Goal: Find specific page/section: Find specific page/section

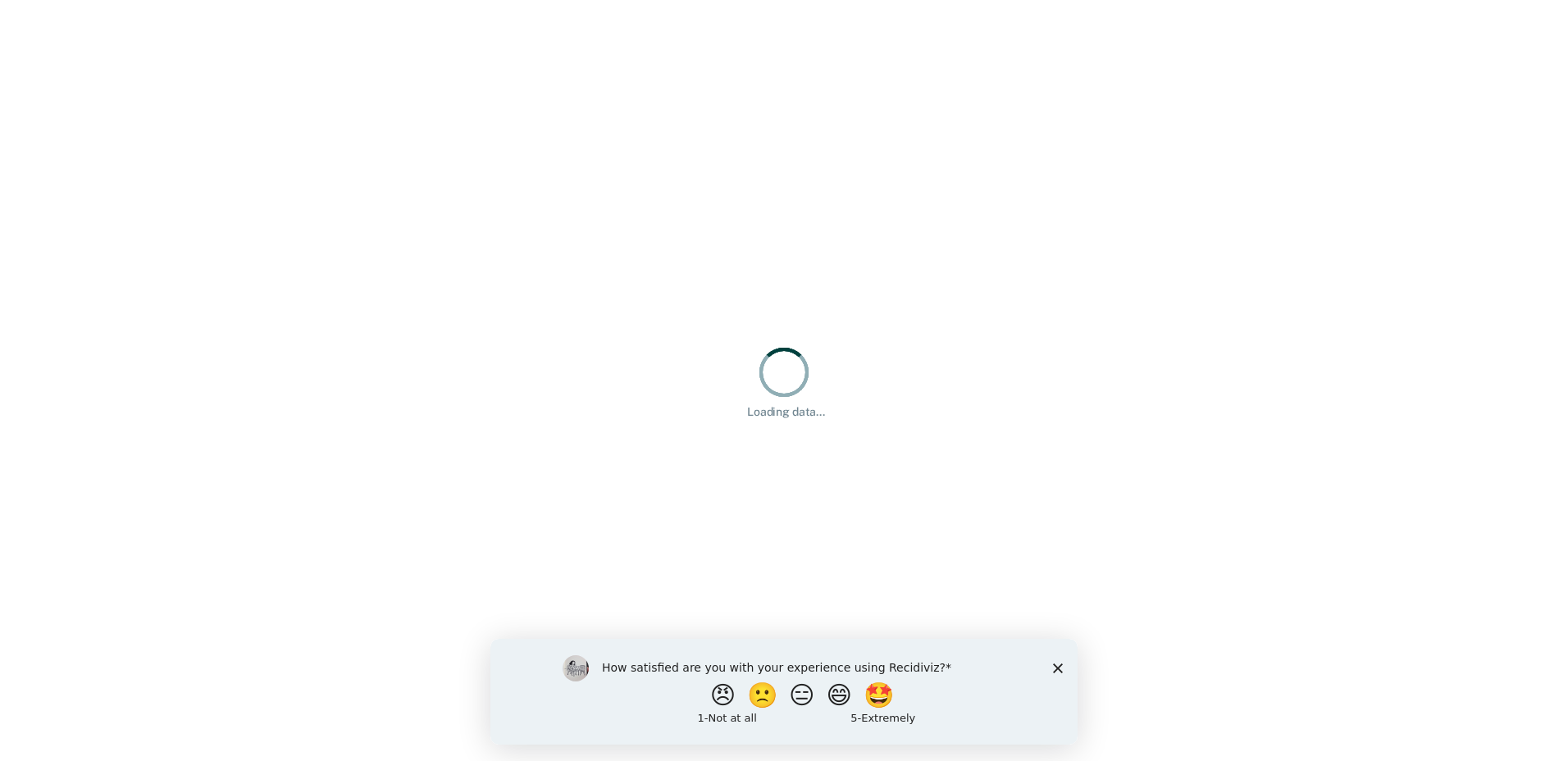
click at [1060, 670] on polygon "Close survey" at bounding box center [1058, 668] width 10 height 10
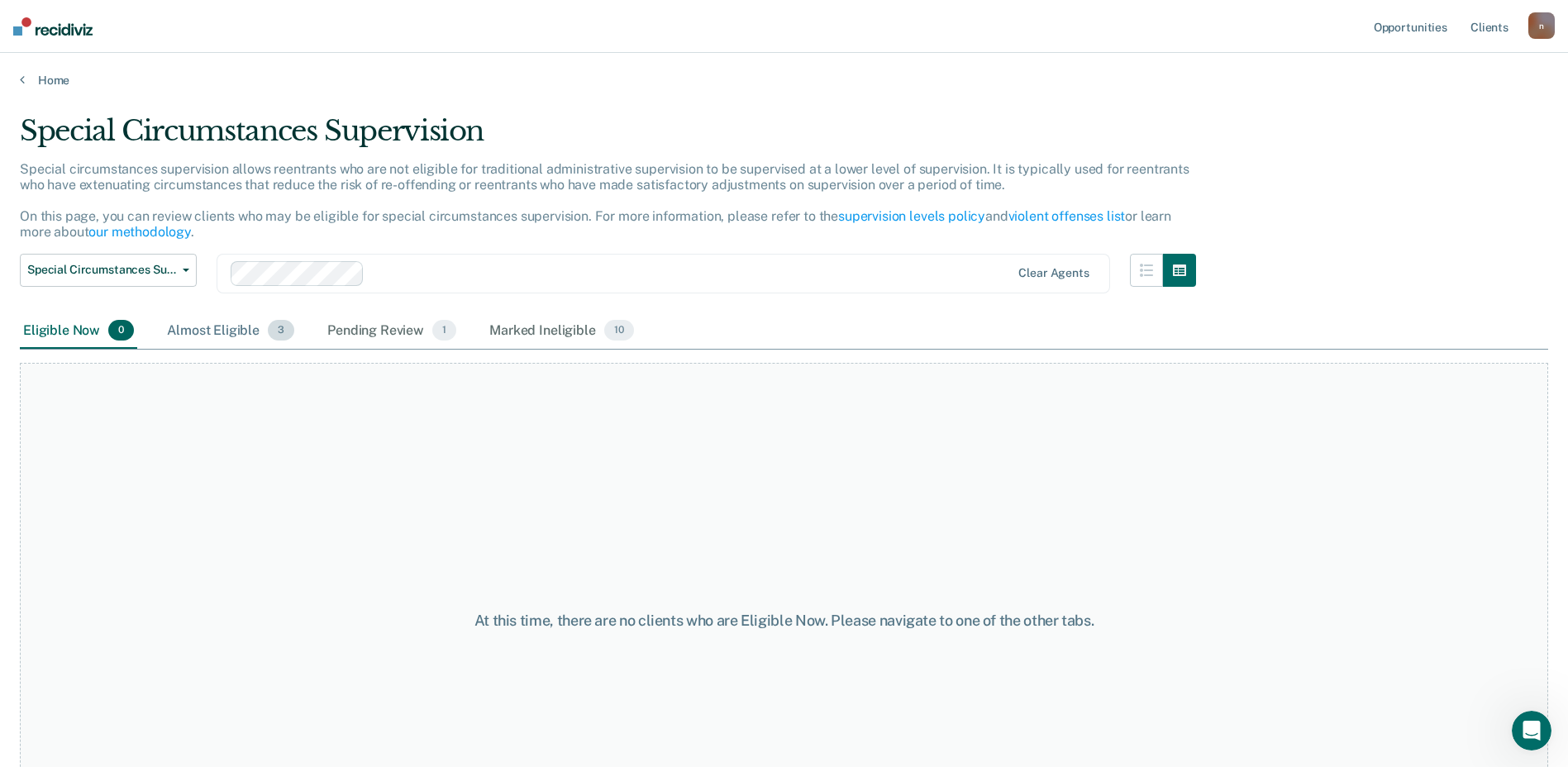
click at [253, 320] on div "Almost Eligible 3" at bounding box center [230, 332] width 134 height 37
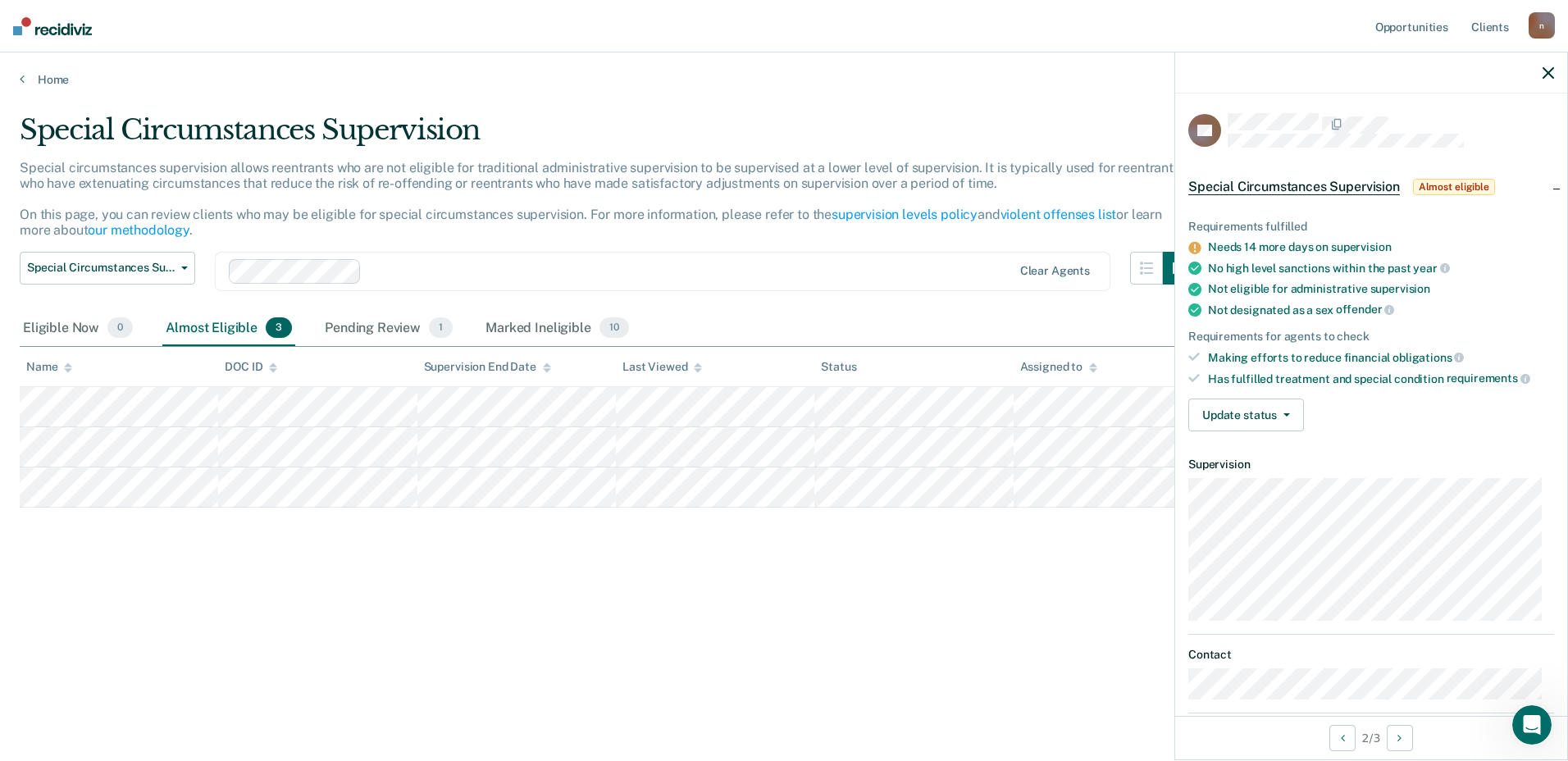
click at [624, 122] on div "Special Circumstances Supervision" at bounding box center [607, 136] width 1175 height 47
click at [515, 316] on div "Marked Ineligible 10" at bounding box center [556, 329] width 149 height 36
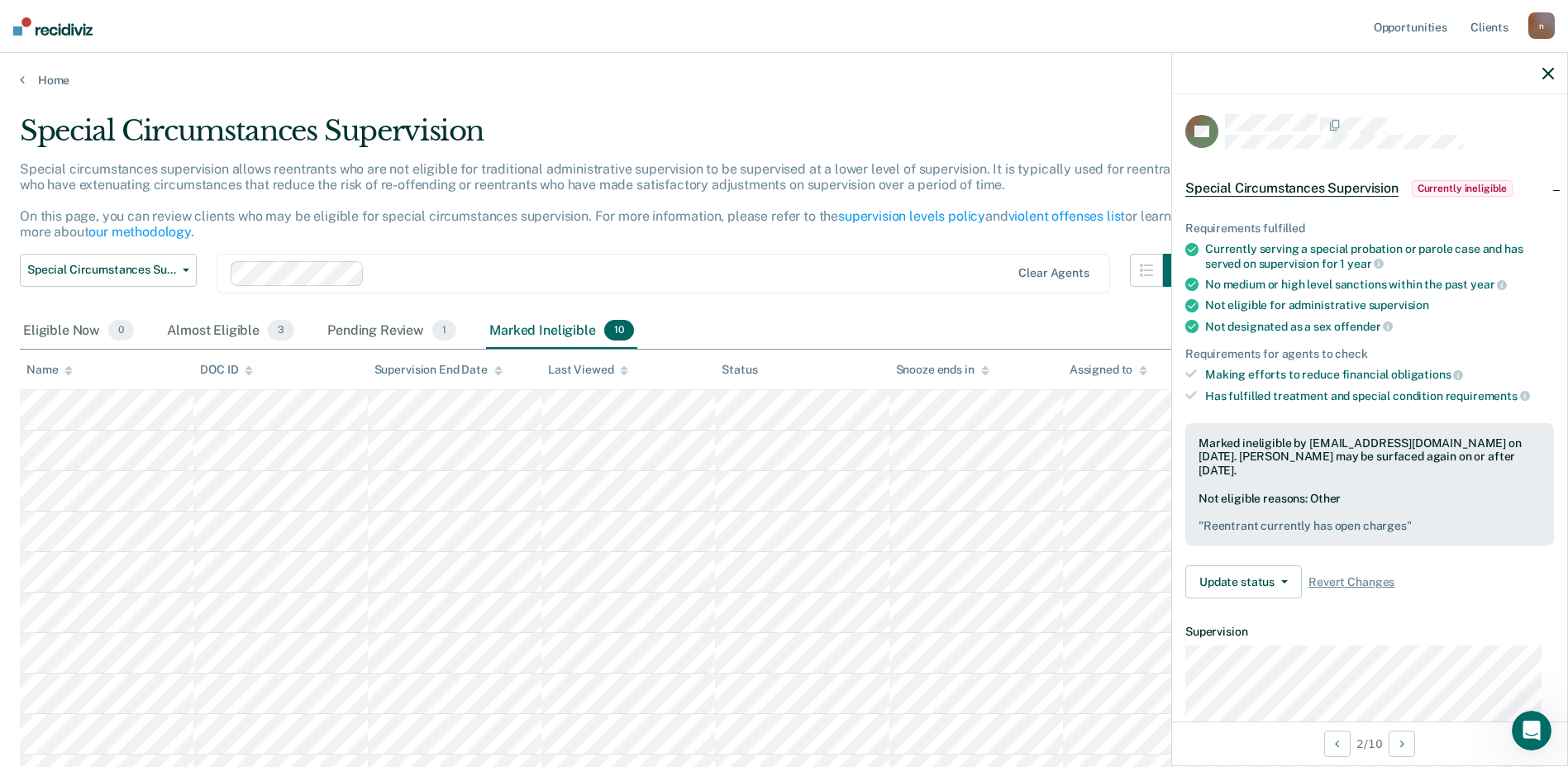
click at [52, 88] on main "Special Circumstances Supervision Special circumstances supervision allows reen…" at bounding box center [784, 425] width 1568 height 675
click at [55, 76] on link "Home" at bounding box center [784, 81] width 1528 height 15
